Goal: Use online tool/utility: Utilize a website feature to perform a specific function

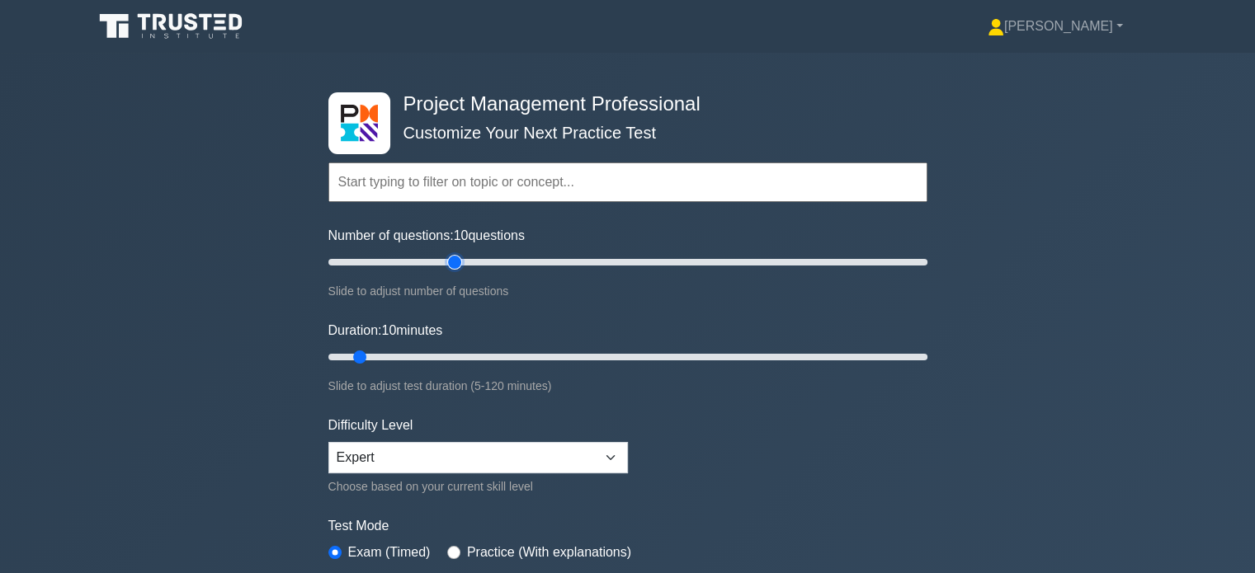
click at [458, 263] on input "Number of questions: 10 questions" at bounding box center [627, 262] width 599 height 20
click at [476, 263] on input "Number of questions: 50 questions" at bounding box center [627, 262] width 599 height 20
click at [488, 263] on input "Number of questions: 50 questions" at bounding box center [627, 262] width 599 height 20
type input "60"
click at [504, 261] on input "Number of questions: 55 questions" at bounding box center [627, 262] width 599 height 20
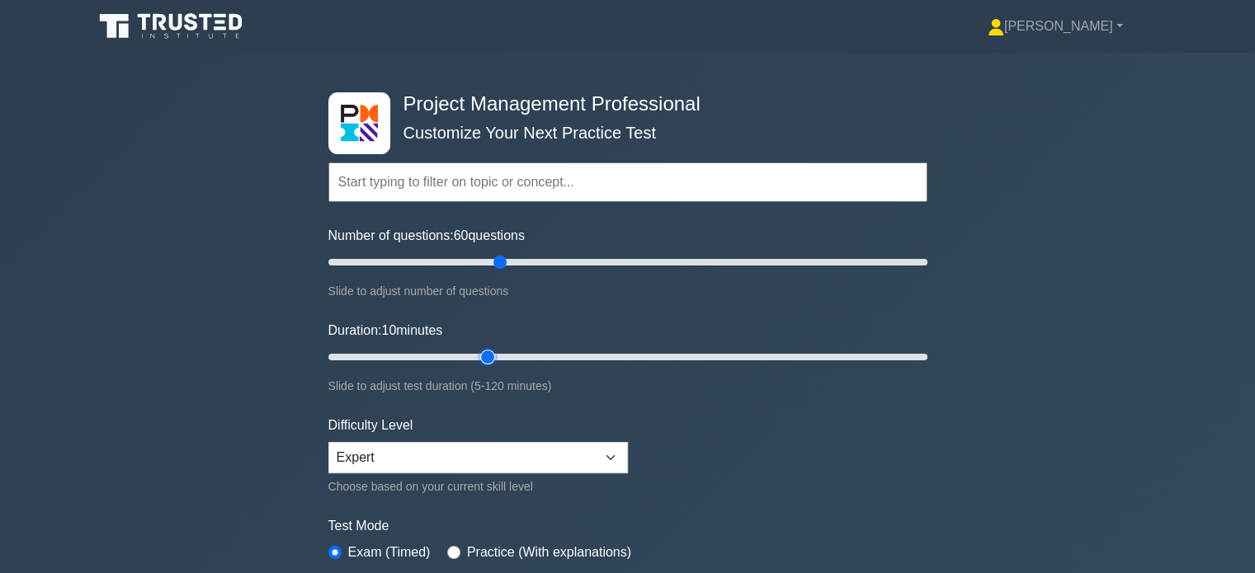
click at [493, 352] on input "Duration: 10 minutes" at bounding box center [627, 357] width 599 height 20
click at [511, 347] on input "Duration: 35 minutes" at bounding box center [627, 357] width 599 height 20
click at [525, 349] on input "Duration: 40 minutes" at bounding box center [627, 357] width 599 height 20
click at [530, 356] on input "Duration: 40 minutes" at bounding box center [627, 357] width 599 height 20
click at [538, 356] on input "Duration: 45 minutes" at bounding box center [627, 357] width 599 height 20
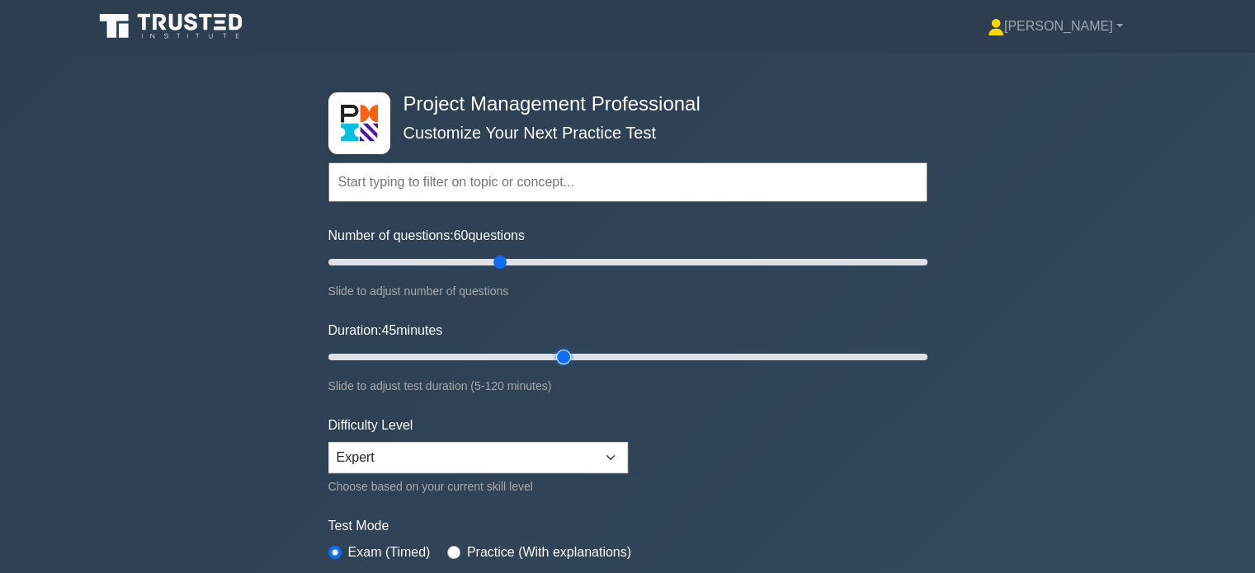
click at [557, 354] on input "Duration: 45 minutes" at bounding box center [627, 357] width 599 height 20
click at [576, 352] on input "Duration: 50 minutes" at bounding box center [627, 357] width 599 height 20
click at [579, 352] on input "Duration: 50 minutes" at bounding box center [627, 357] width 599 height 20
type input "60"
click at [605, 352] on input "Duration: 55 minutes" at bounding box center [627, 357] width 599 height 20
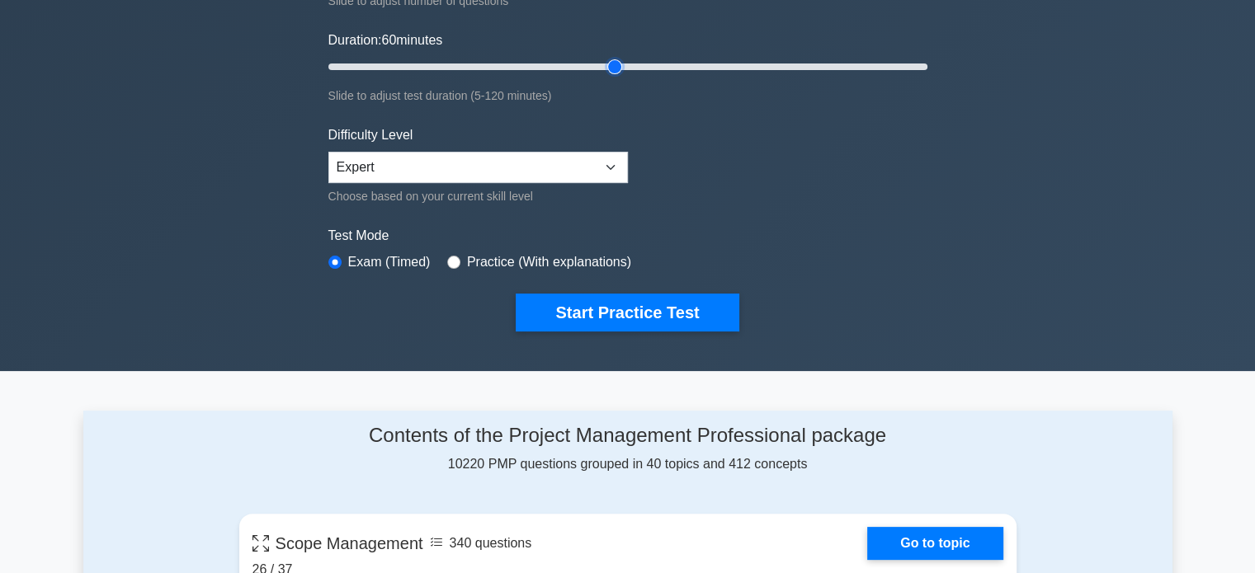
scroll to position [297, 0]
